Goal: Transaction & Acquisition: Purchase product/service

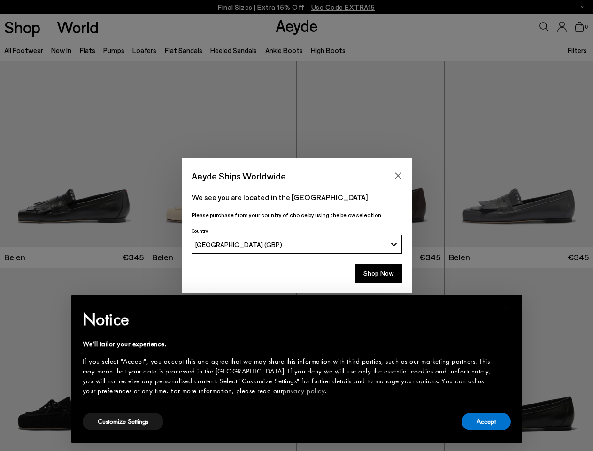
click at [296, 225] on div "Country [GEOGRAPHIC_DATA] (GBP) [GEOGRAPHIC_DATA] (AFN)" at bounding box center [297, 239] width 210 height 29
click at [398, 176] on icon "Close" at bounding box center [398, 176] width 6 height 6
click at [297, 244] on img at bounding box center [371, 154] width 148 height 186
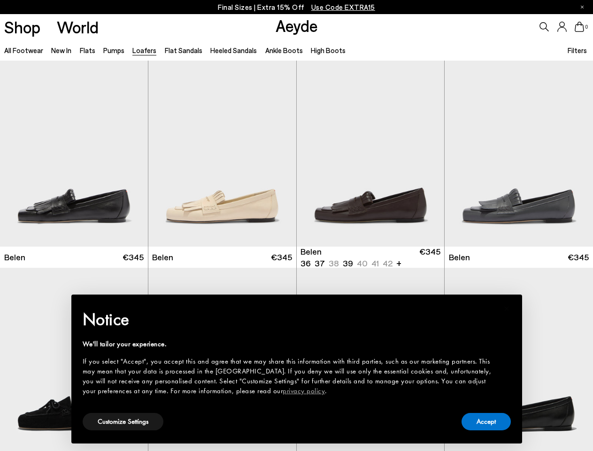
click at [379, 273] on img at bounding box center [371, 361] width 148 height 186
